Goal: Task Accomplishment & Management: Manage account settings

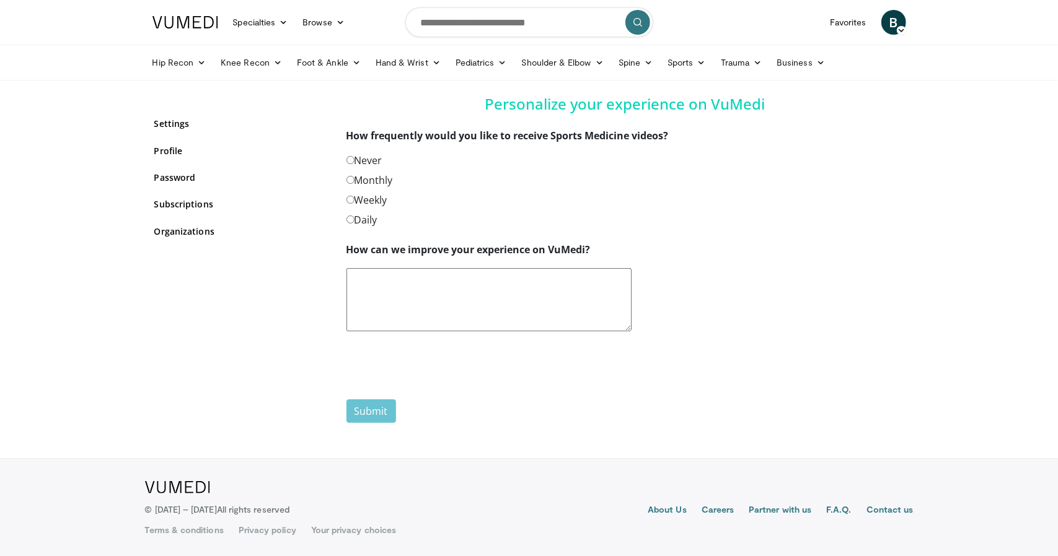
click at [365, 171] on div "Never" at bounding box center [625, 163] width 558 height 20
click at [371, 161] on label "Never" at bounding box center [364, 160] width 36 height 15
click at [353, 416] on button "Submit" at bounding box center [371, 412] width 50 height 24
